Goal: Use online tool/utility

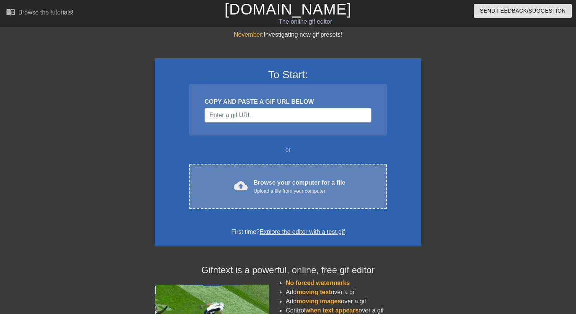
click at [300, 186] on div "Browse your computer for a file Upload a file from your computer" at bounding box center [300, 186] width 92 height 17
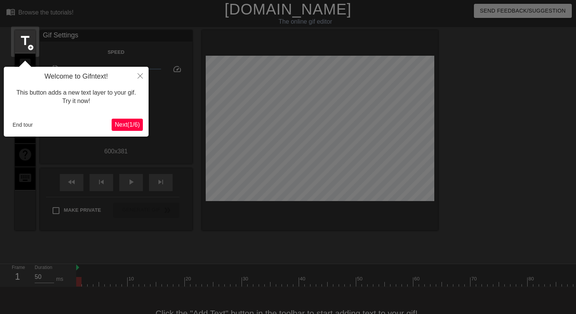
scroll to position [19, 0]
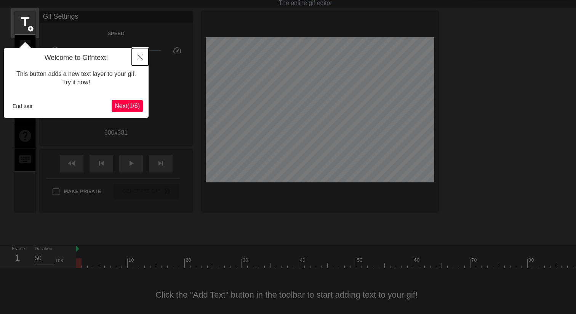
click at [141, 58] on icon "Close" at bounding box center [140, 56] width 5 height 5
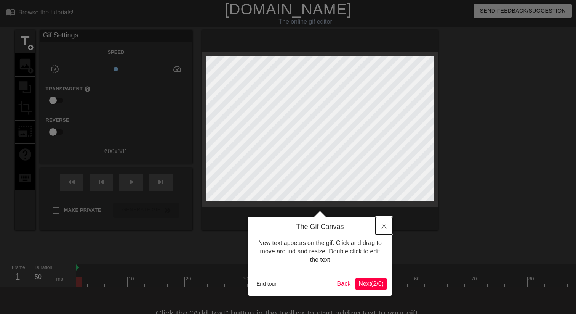
click at [384, 223] on icon "Close" at bounding box center [383, 225] width 5 height 5
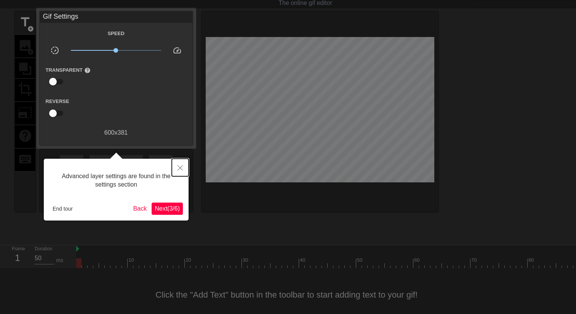
click at [178, 165] on icon "Close" at bounding box center [180, 167] width 5 height 5
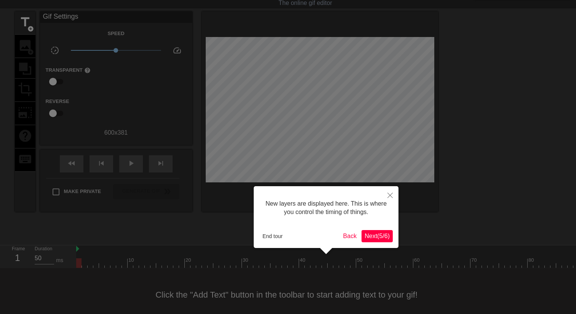
scroll to position [6, 0]
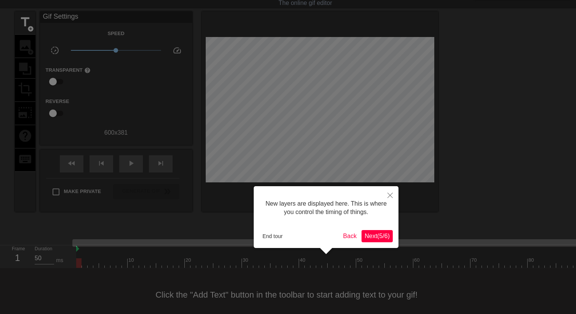
click at [394, 192] on button "Close" at bounding box center [390, 195] width 17 height 18
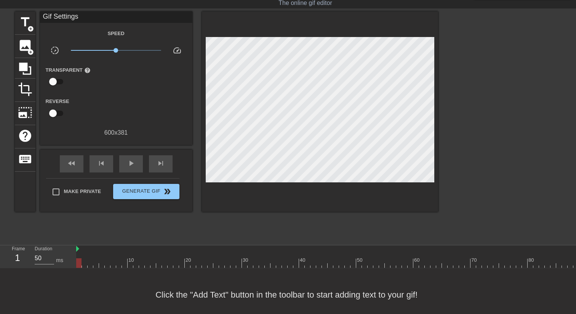
click at [122, 132] on div "600 x 381" at bounding box center [116, 132] width 152 height 9
click at [113, 134] on div "600 x 381" at bounding box center [116, 132] width 152 height 9
click at [22, 93] on span "crop" at bounding box center [25, 89] width 14 height 14
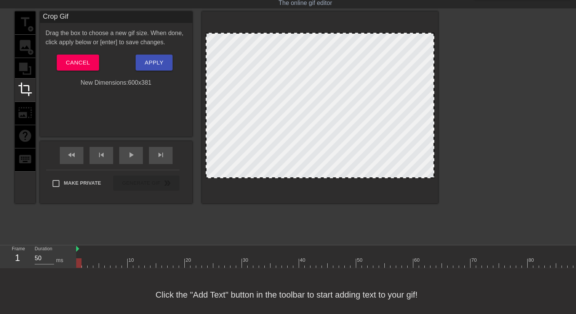
click at [148, 82] on div "New Dimensions: 600 x 381" at bounding box center [116, 82] width 152 height 9
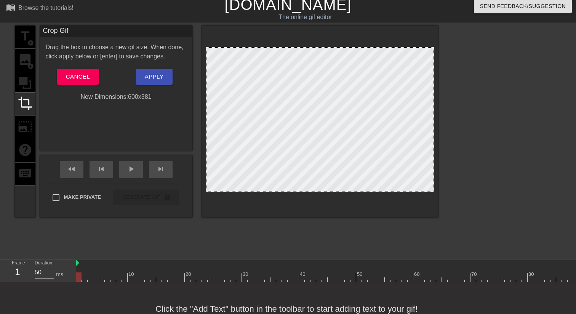
scroll to position [0, 0]
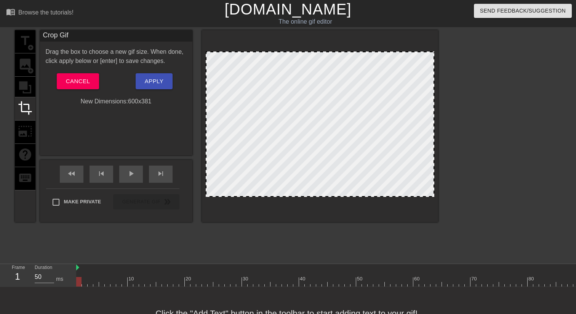
drag, startPoint x: 341, startPoint y: 53, endPoint x: 341, endPoint y: 37, distance: 15.6
click at [341, 37] on div at bounding box center [320, 126] width 236 height 192
drag, startPoint x: 336, startPoint y: 53, endPoint x: 335, endPoint y: 37, distance: 15.6
click at [335, 37] on div at bounding box center [320, 126] width 236 height 192
drag, startPoint x: 321, startPoint y: 196, endPoint x: 322, endPoint y: 236, distance: 40.4
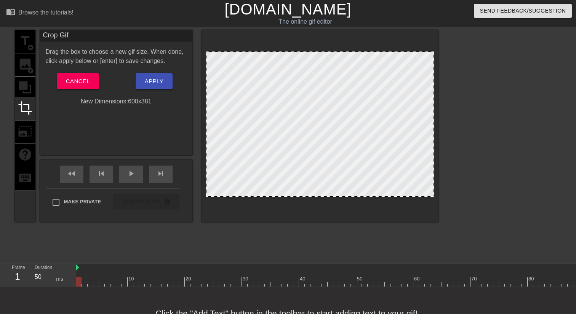
click at [322, 236] on div "title add_circle image add_circle crop photo_size_select_large help keyboard Cr…" at bounding box center [226, 144] width 423 height 229
click at [147, 101] on div "New Dimensions: 600 x 381" at bounding box center [116, 101] width 152 height 9
drag, startPoint x: 206, startPoint y: 125, endPoint x: 138, endPoint y: 121, distance: 67.9
click at [138, 121] on div "title add_circle image add_circle crop photo_size_select_large help keyboard Cr…" at bounding box center [226, 126] width 423 height 192
click at [83, 78] on span "Cancel" at bounding box center [78, 81] width 24 height 10
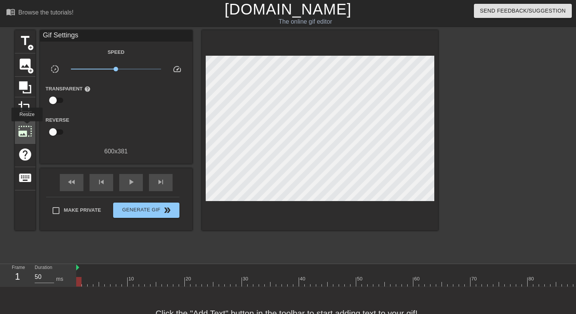
click at [27, 127] on span "photo_size_select_large" at bounding box center [25, 131] width 14 height 14
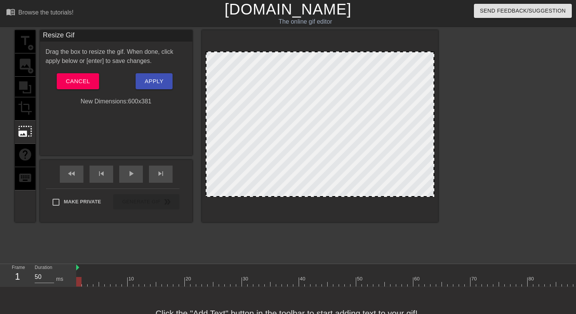
click at [323, 51] on div at bounding box center [320, 123] width 229 height 145
drag, startPoint x: 300, startPoint y: 52, endPoint x: 300, endPoint y: 21, distance: 30.5
click at [300, 21] on div "menu_book Browse the tutorials! [DOMAIN_NAME] The online gif editor Send Feedba…" at bounding box center [288, 170] width 576 height 340
click at [147, 100] on div "New Dimensions: 600 x 381" at bounding box center [116, 101] width 152 height 9
drag, startPoint x: 295, startPoint y: 195, endPoint x: 296, endPoint y: 242, distance: 46.9
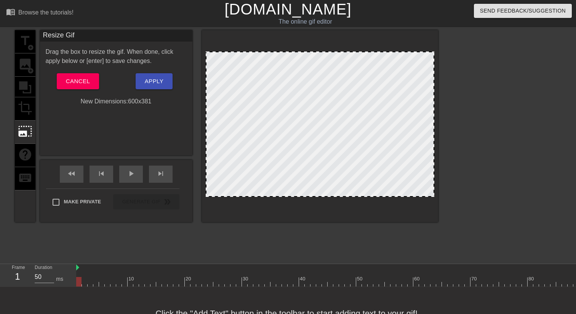
click at [296, 242] on div "title add_circle image add_circle crop photo_size_select_large help keyboard Re…" at bounding box center [226, 144] width 423 height 229
drag, startPoint x: 433, startPoint y: 159, endPoint x: 482, endPoint y: 181, distance: 53.4
click at [479, 180] on div "title add_circle image add_circle crop photo_size_select_large help keyboard Re…" at bounding box center [288, 144] width 576 height 229
click at [83, 81] on span "Cancel" at bounding box center [78, 81] width 24 height 10
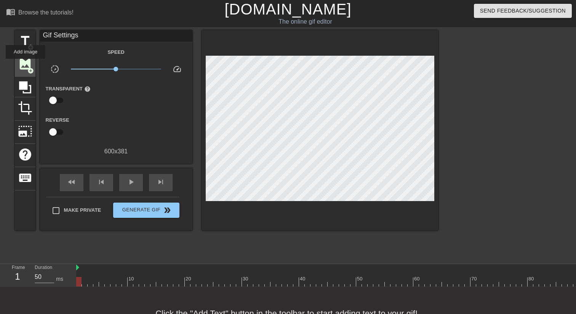
click at [26, 64] on span "image" at bounding box center [25, 64] width 14 height 14
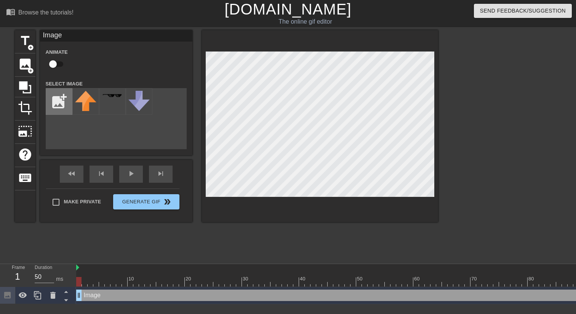
click at [55, 103] on input "file" at bounding box center [59, 101] width 26 height 26
type input "C:\fakepath\axolotl.gif"
